Goal: Find specific page/section: Find specific page/section

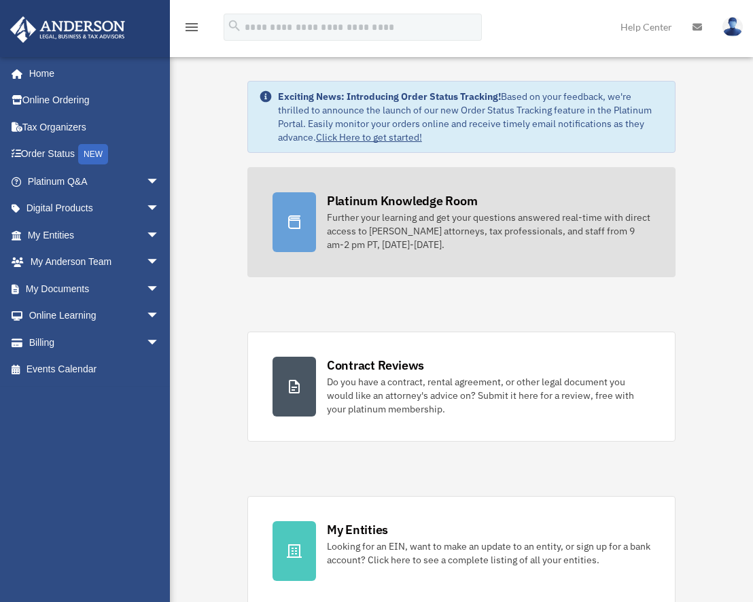
click at [348, 196] on div "Platinum Knowledge Room" at bounding box center [402, 200] width 151 height 17
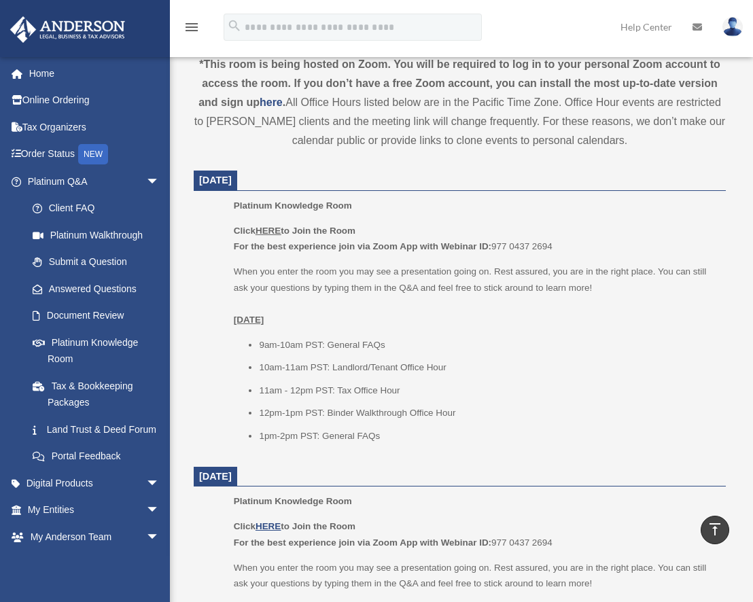
scroll to position [475, 0]
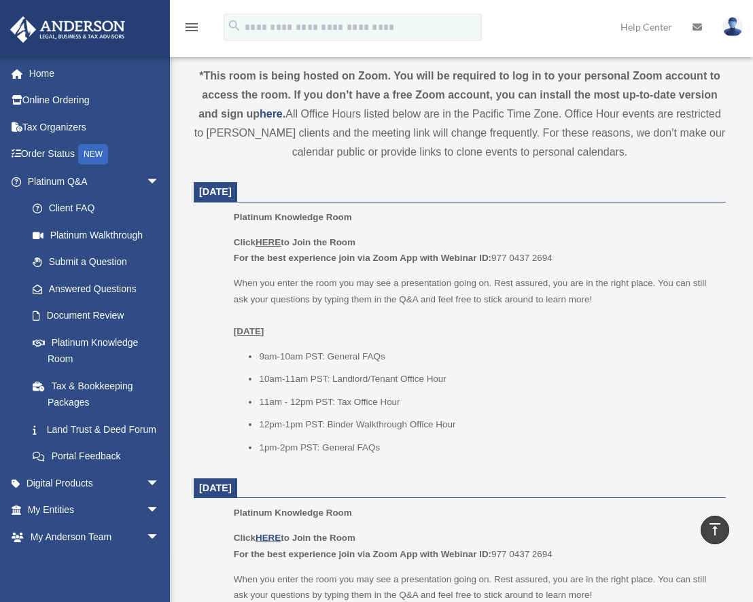
click at [270, 243] on u "HERE" at bounding box center [267, 242] width 25 height 10
click at [204, 271] on ul "Platinum Knowledge Room Click HERE to Join the Room For the best experience joi…" at bounding box center [459, 336] width 513 height 255
click at [268, 245] on u "HERE" at bounding box center [267, 242] width 25 height 10
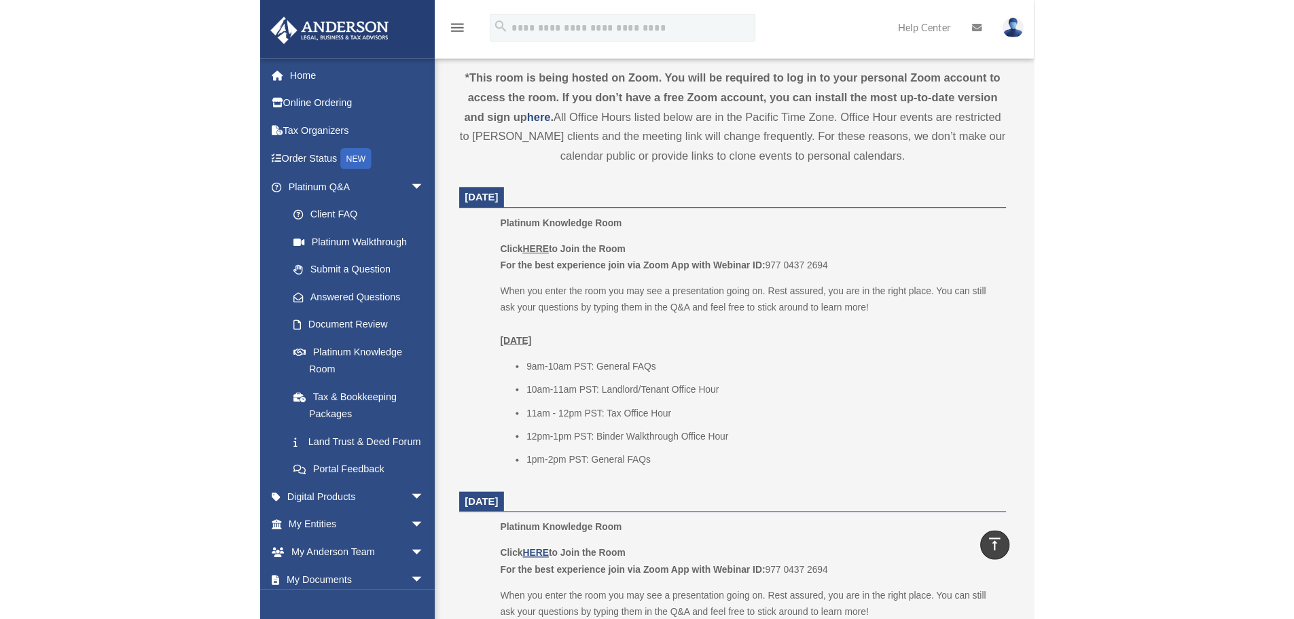
scroll to position [478, 0]
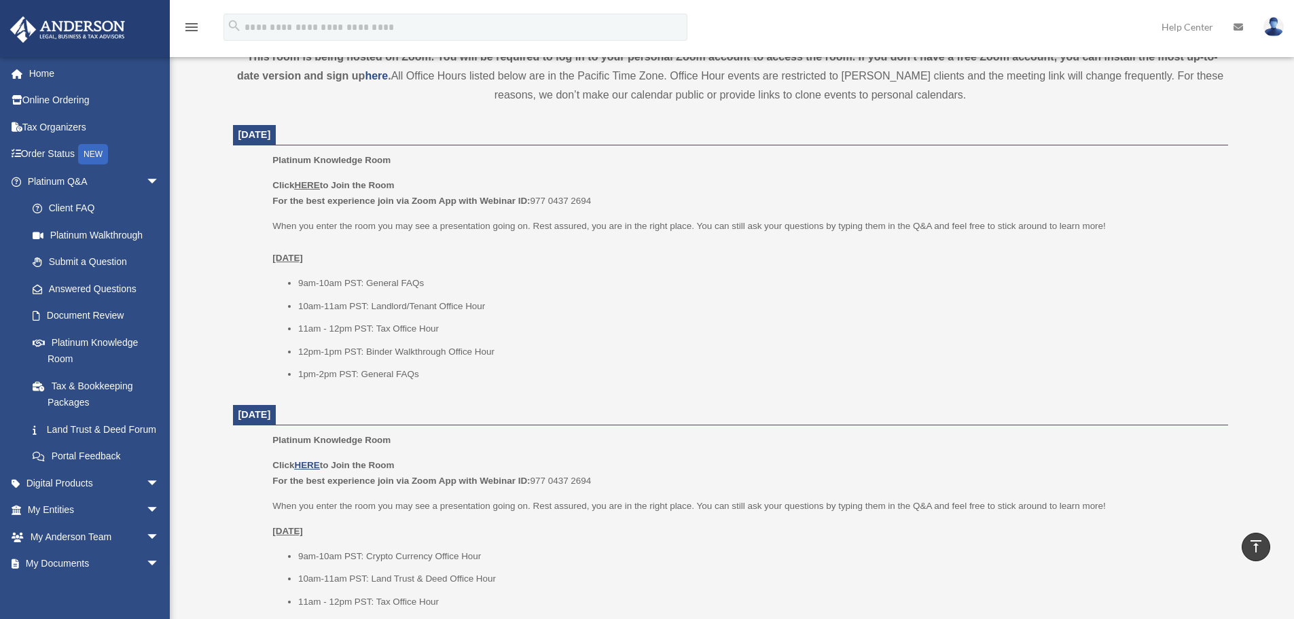
click at [310, 183] on u "HERE" at bounding box center [306, 185] width 25 height 10
click at [306, 184] on u "HERE" at bounding box center [306, 185] width 25 height 10
drag, startPoint x: 306, startPoint y: 184, endPoint x: 250, endPoint y: 496, distance: 316.8
click at [250, 496] on ul "Platinum Knowledge Room Click HERE to Join the Room For the best experience joi…" at bounding box center [730, 548] width 976 height 232
drag, startPoint x: 592, startPoint y: 202, endPoint x: 535, endPoint y: 207, distance: 57.3
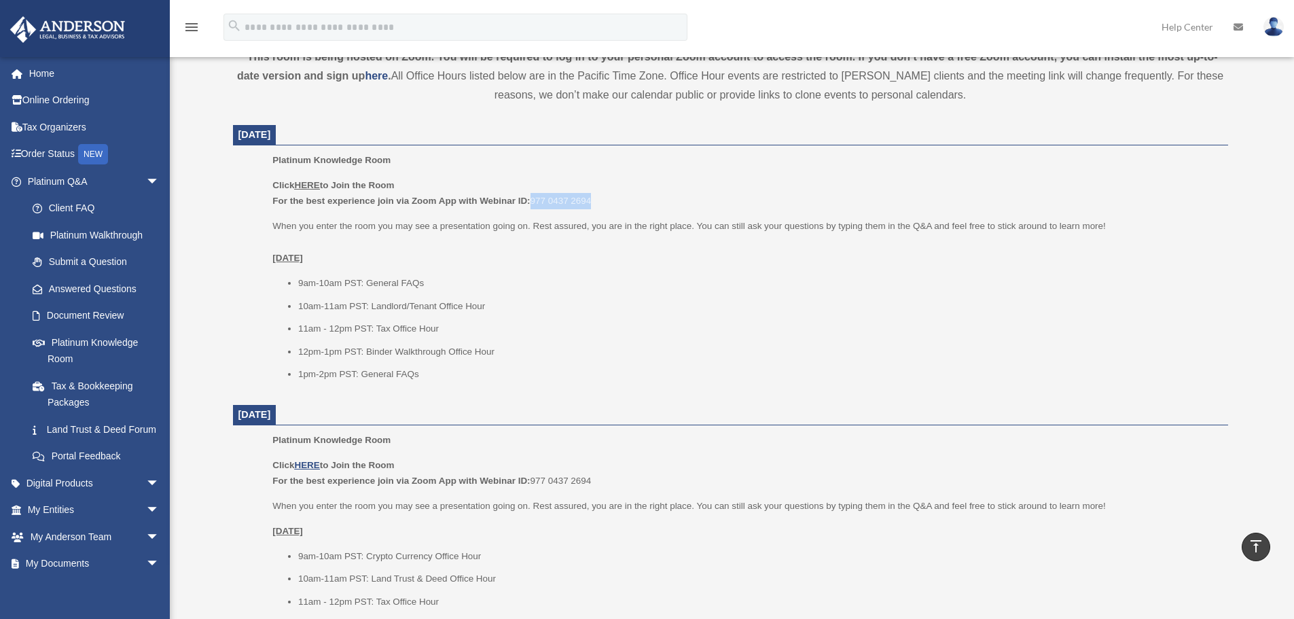
click at [535, 207] on p "Click HERE to Join the Room For the best experience join via Zoom App with Webi…" at bounding box center [744, 193] width 945 height 32
copy p "977 0437 2694"
